Goal: Check status: Check status

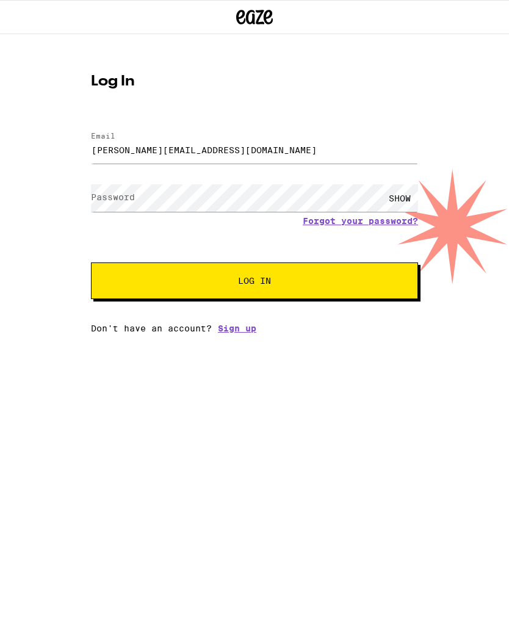
type input "n.garant@icloud.com"
click at [254, 283] on button "Log In" at bounding box center [254, 280] width 327 height 37
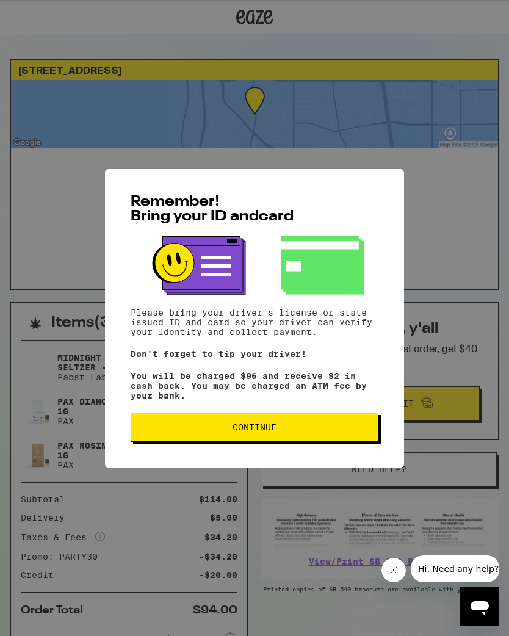
click at [310, 429] on span "Continue" at bounding box center [254, 427] width 227 height 9
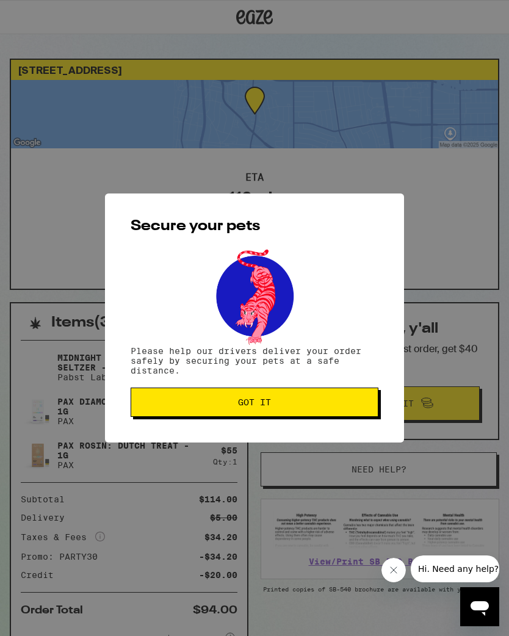
click at [333, 406] on span "Got it" at bounding box center [254, 402] width 227 height 9
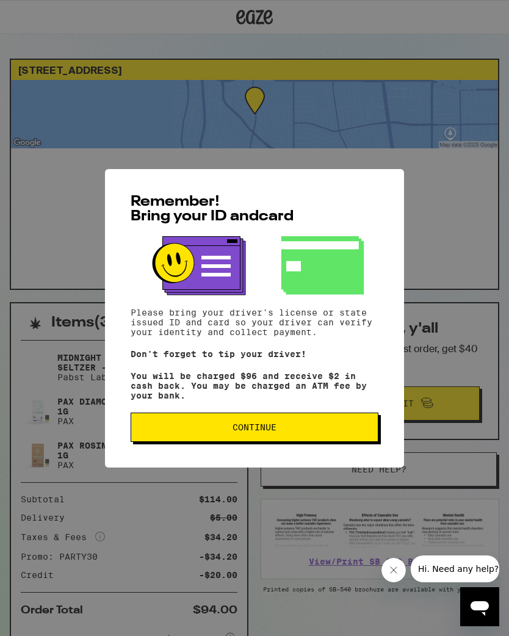
click at [350, 431] on span "Continue" at bounding box center [254, 427] width 227 height 9
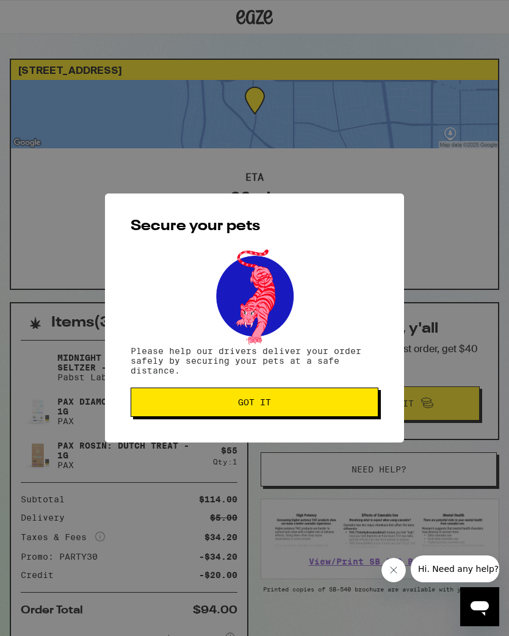
click at [356, 406] on span "Got it" at bounding box center [254, 402] width 227 height 9
